Goal: Task Accomplishment & Management: Manage account settings

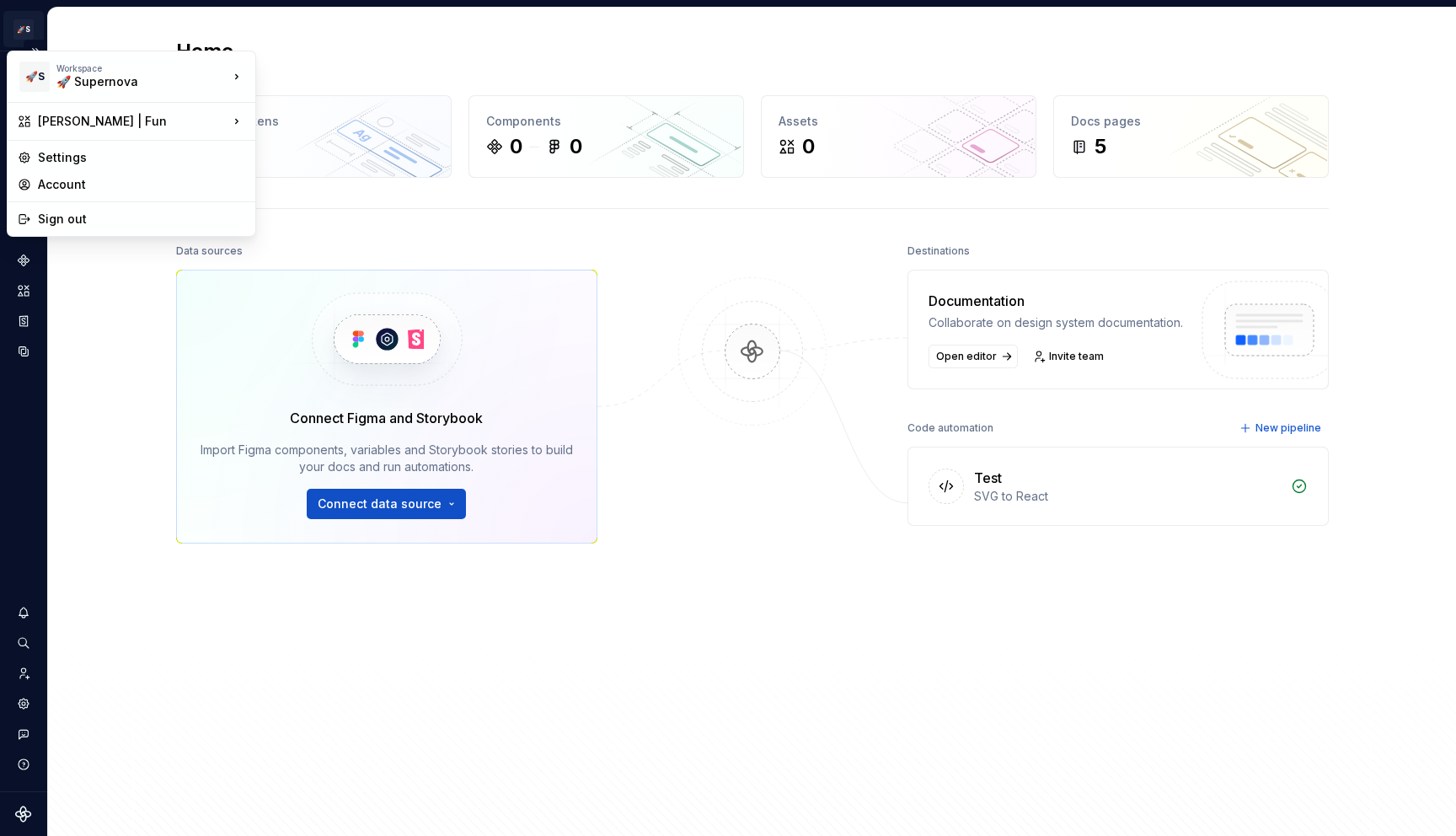
click at [33, 30] on html "🚀S [PERSON_NAME] | Fun S Design system data Home Design tokens 0 Components 0 0…" at bounding box center [728, 418] width 1456 height 836
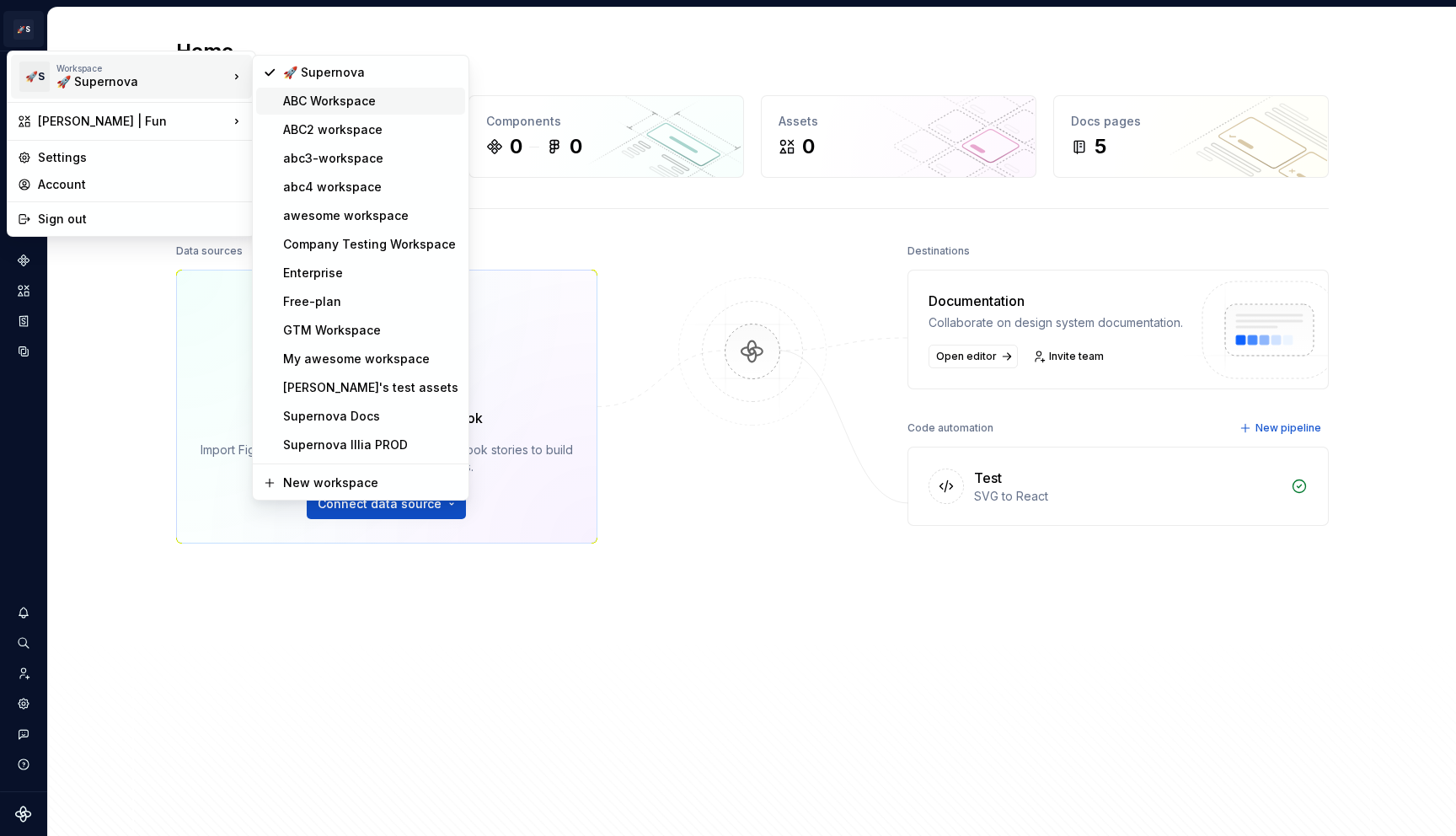
click at [362, 107] on div "ABC Workspace" at bounding box center [371, 101] width 175 height 17
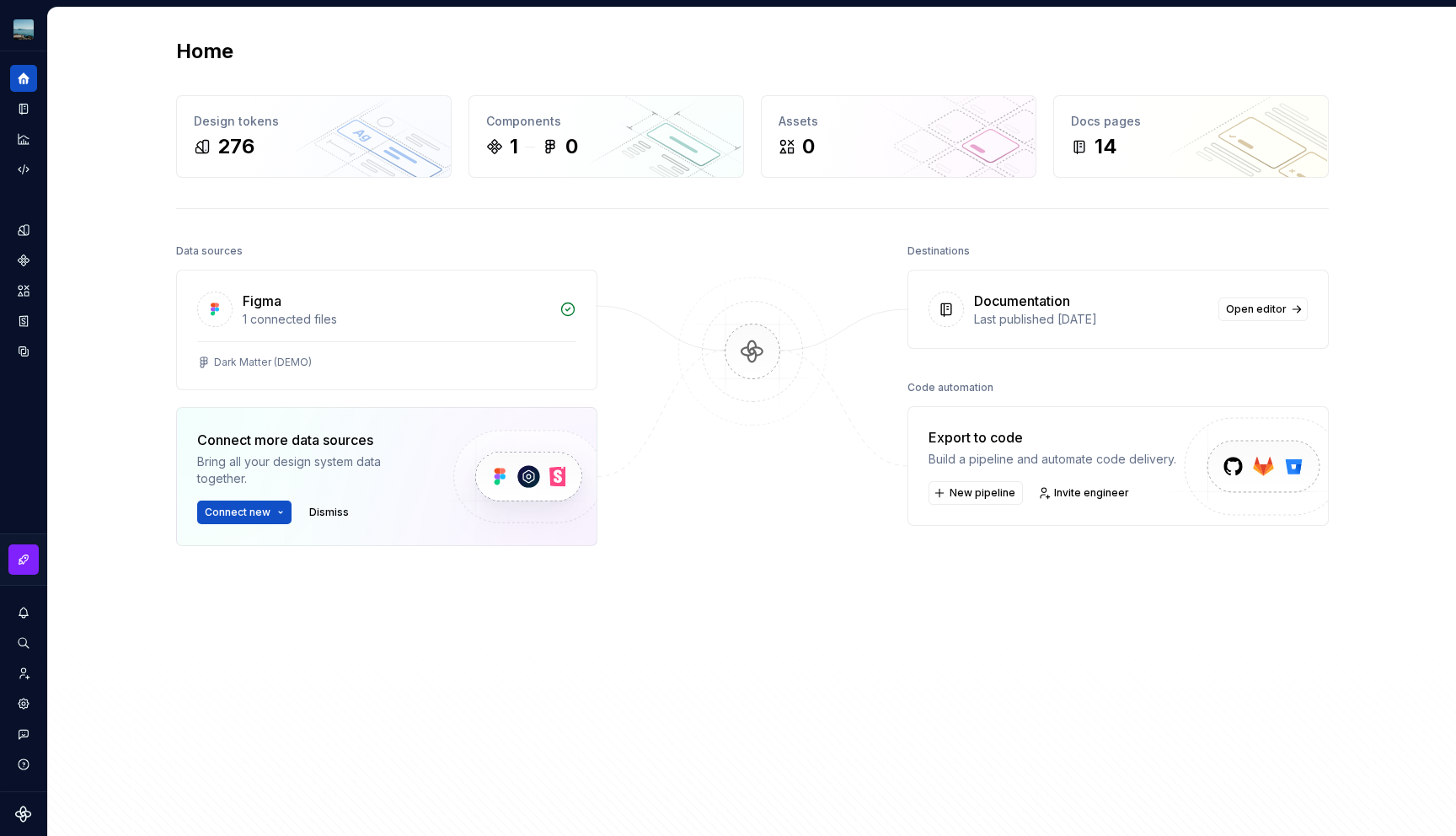
click at [22, 701] on icon "Settings" at bounding box center [23, 703] width 10 height 10
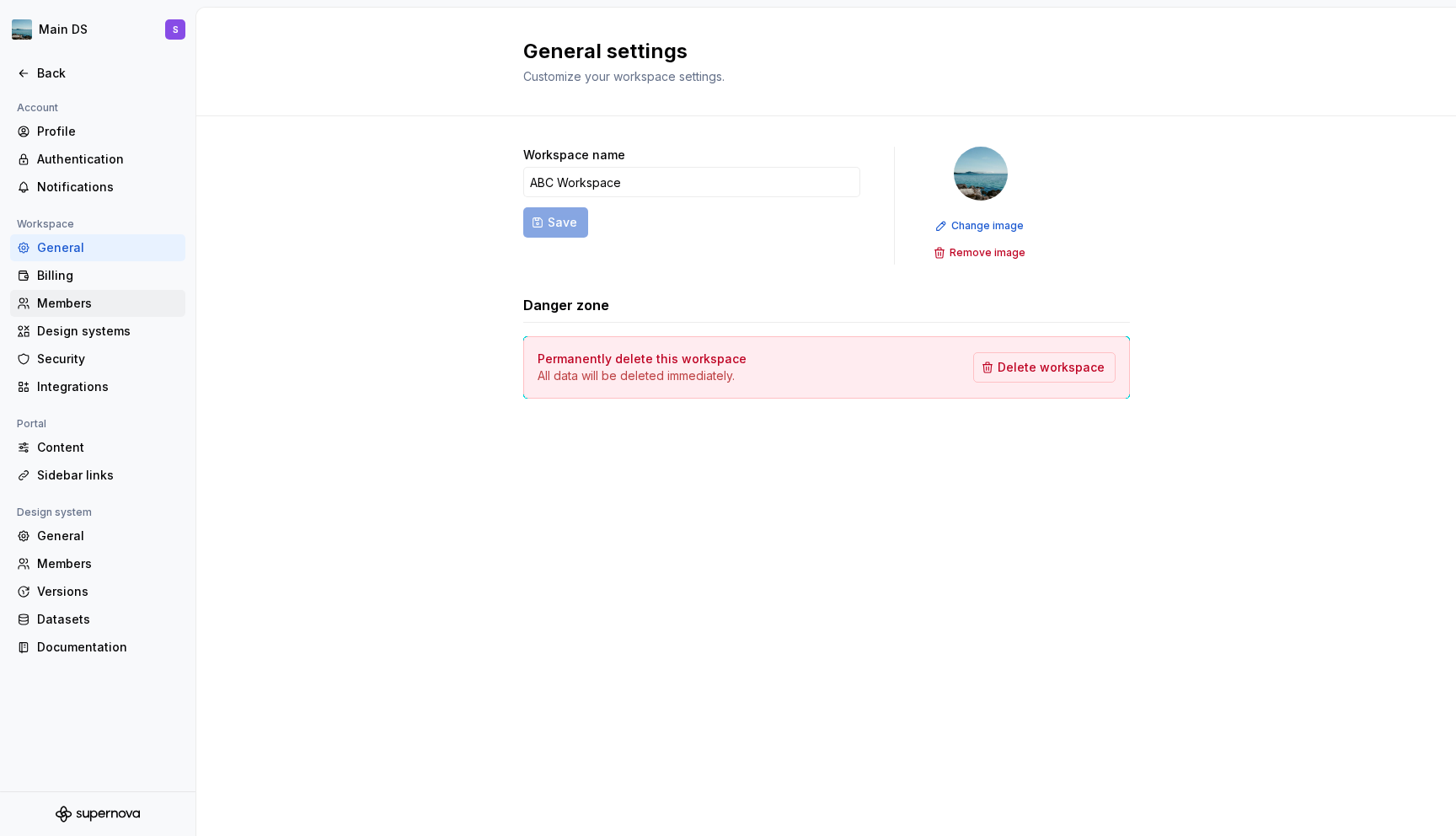
click at [92, 298] on div "Members" at bounding box center [107, 303] width 141 height 17
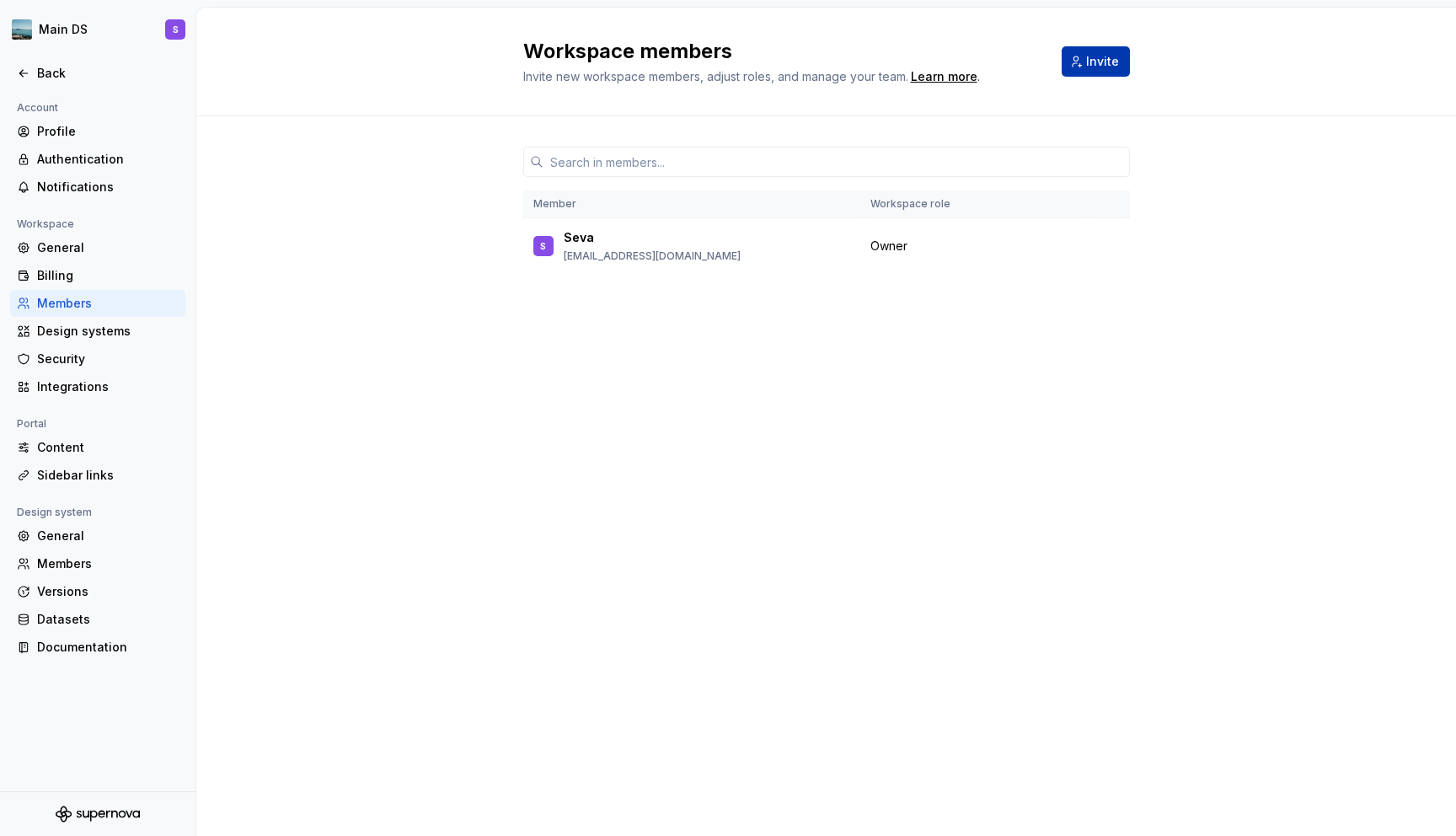
click at [1114, 59] on span "Invite" at bounding box center [1102, 61] width 33 height 17
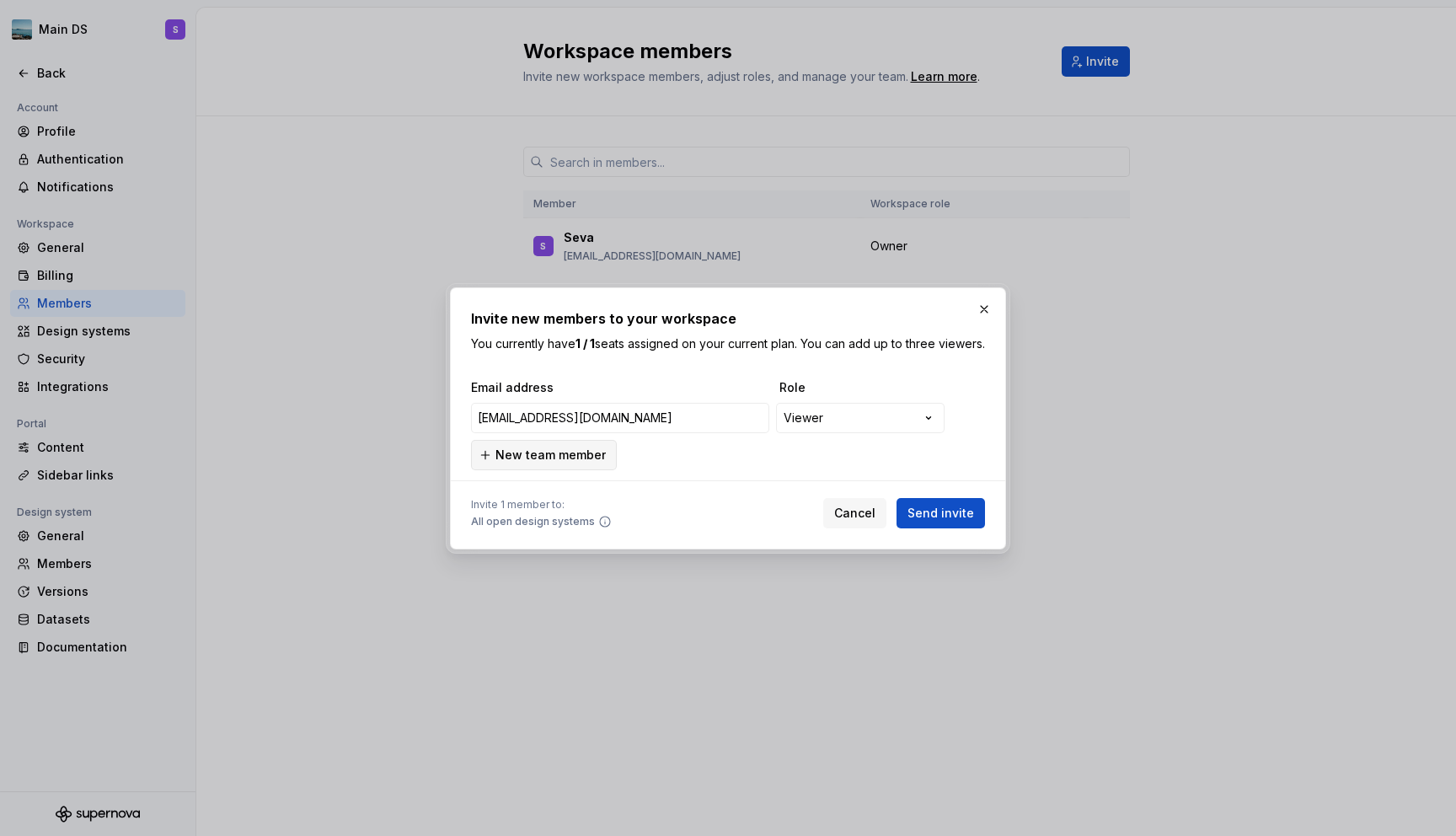
type input "[EMAIL_ADDRESS][DOMAIN_NAME]"
click at [589, 470] on button "New team member" at bounding box center [544, 455] width 146 height 31
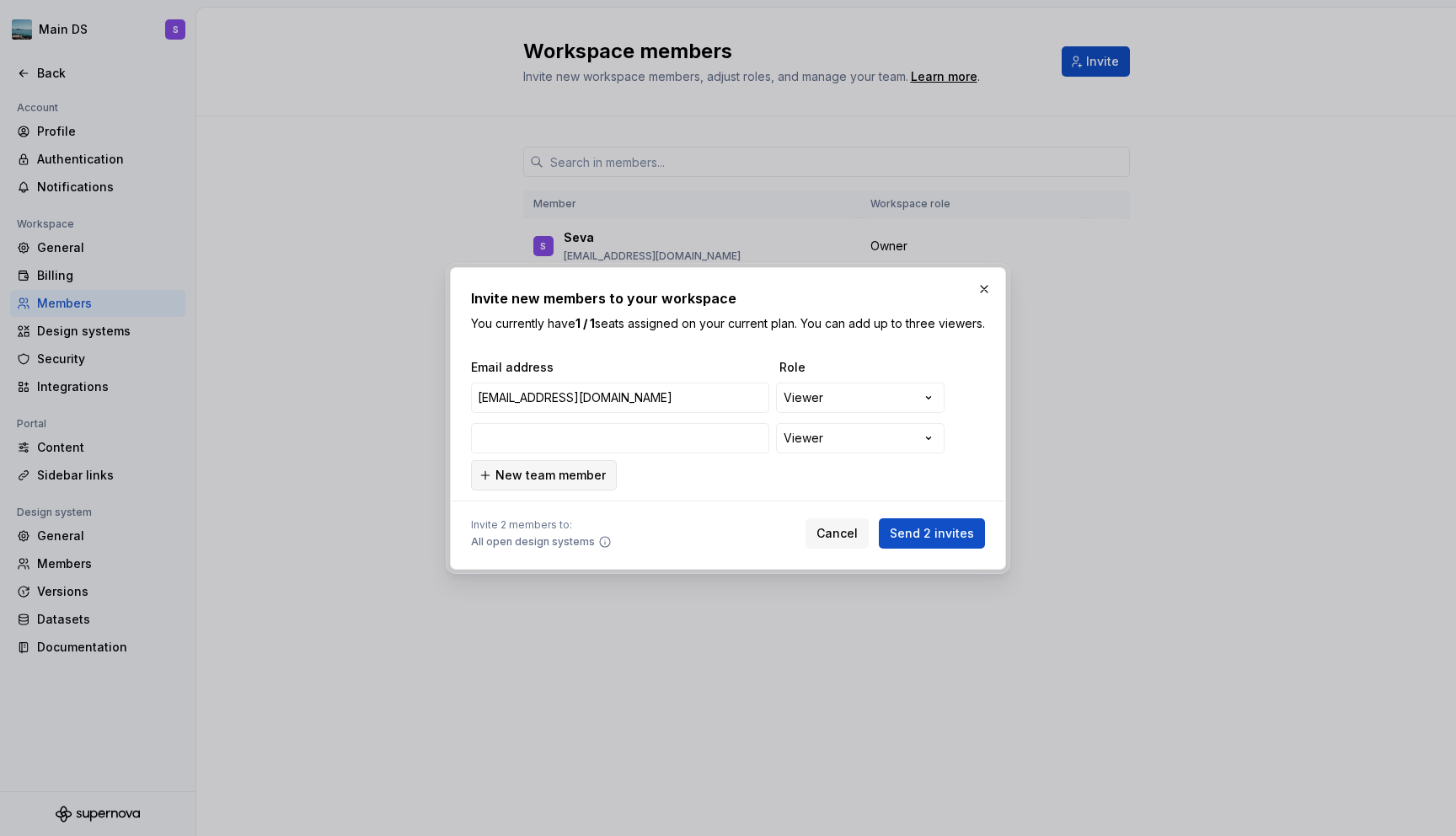
click at [539, 490] on button "New team member" at bounding box center [544, 475] width 146 height 31
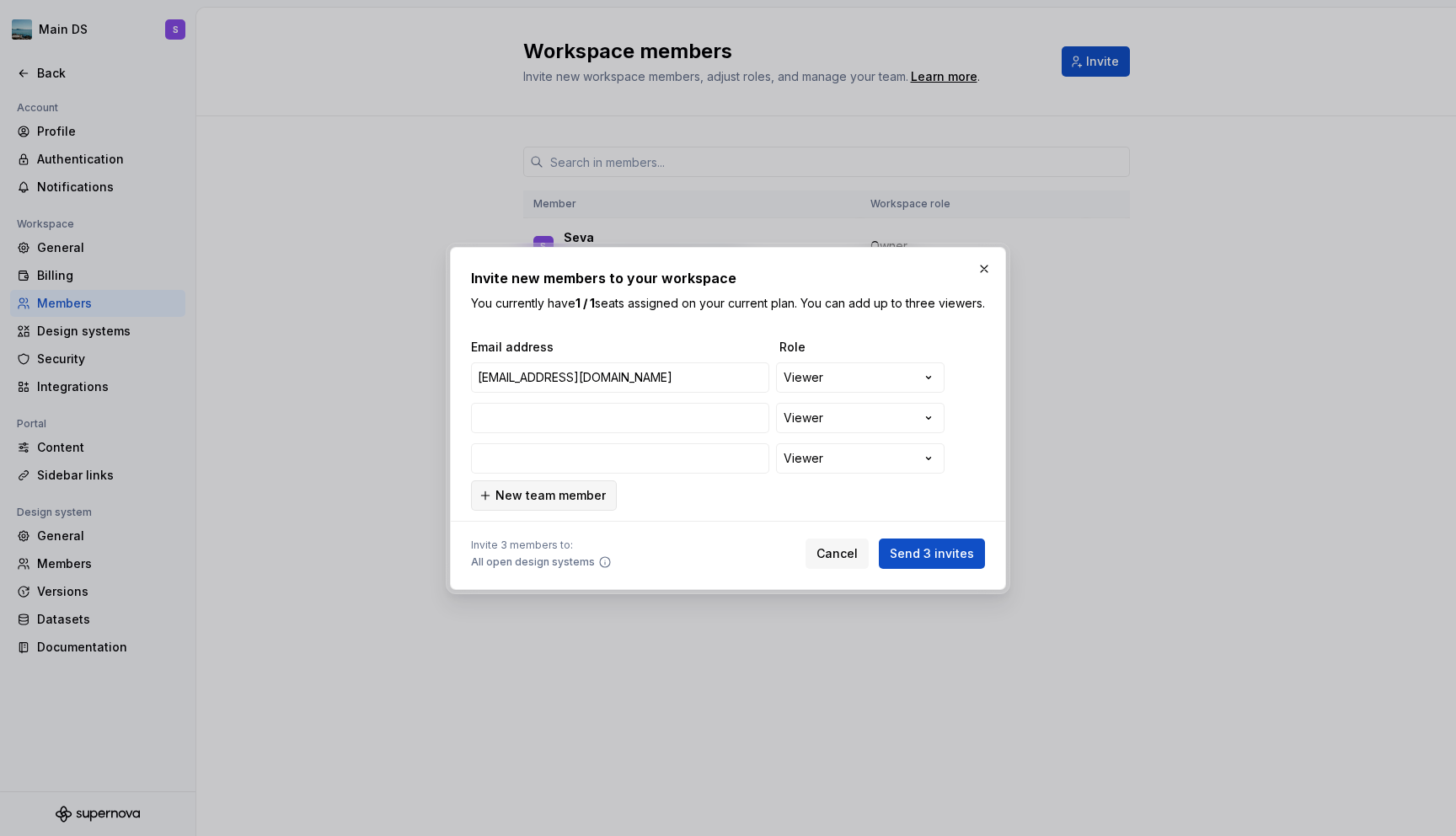
click at [529, 510] on button "New team member" at bounding box center [544, 496] width 146 height 31
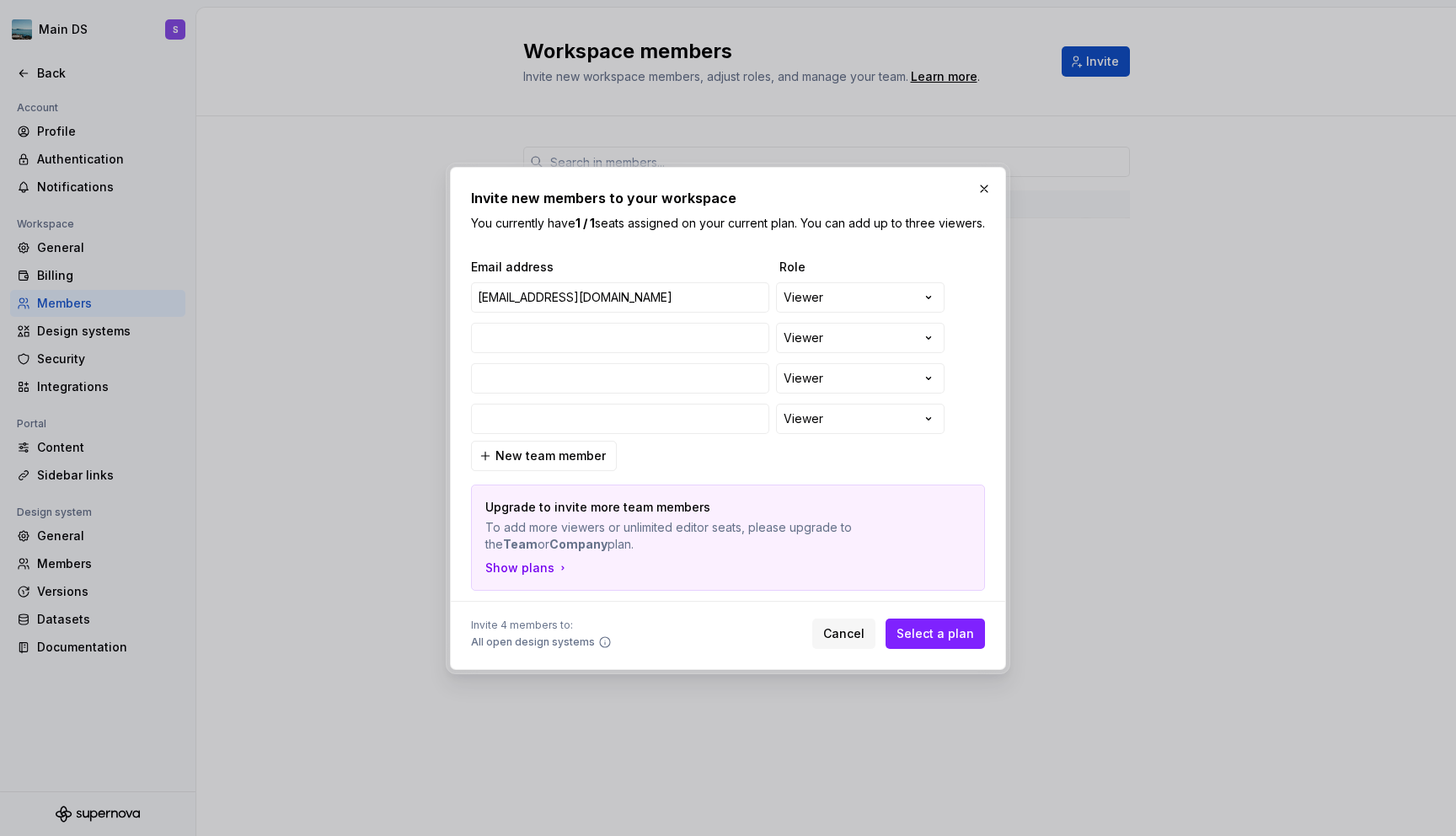
click at [824, 469] on div "**********" at bounding box center [727, 424] width 514 height 332
